Goal: Task Accomplishment & Management: Complete application form

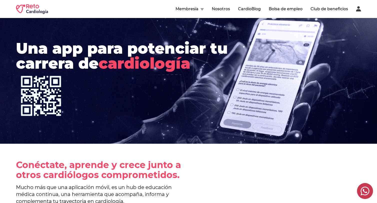
scroll to position [584, 0]
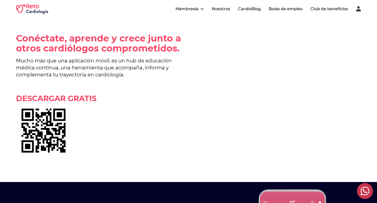
scroll to position [0, 0]
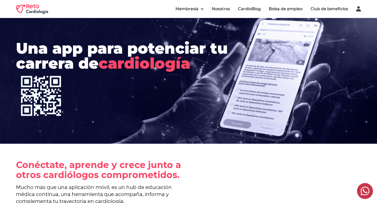
click at [196, 9] on button "Membresía" at bounding box center [190, 9] width 28 height 6
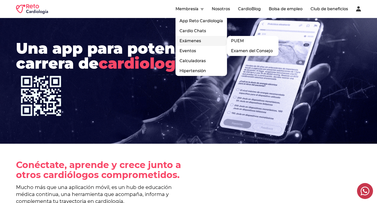
click at [200, 40] on div "Exámenes PUEM Examen del Consejo" at bounding box center [202, 41] width 52 height 10
click at [233, 40] on link "PUEM" at bounding box center [253, 41] width 52 height 10
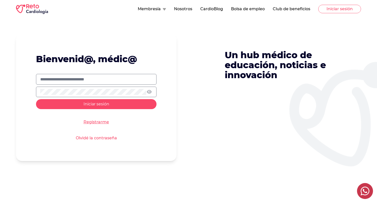
click at [88, 76] on label at bounding box center [96, 79] width 121 height 11
click at [88, 77] on input "text" at bounding box center [96, 80] width 112 height 6
click at [87, 79] on input "text" at bounding box center [96, 80] width 112 height 6
type input "**********"
